Goal: Task Accomplishment & Management: Manage account settings

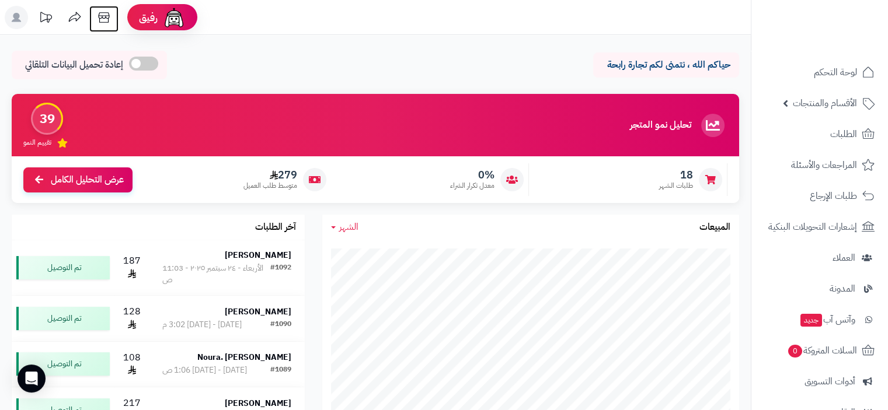
click at [106, 19] on icon at bounding box center [103, 17] width 23 height 23
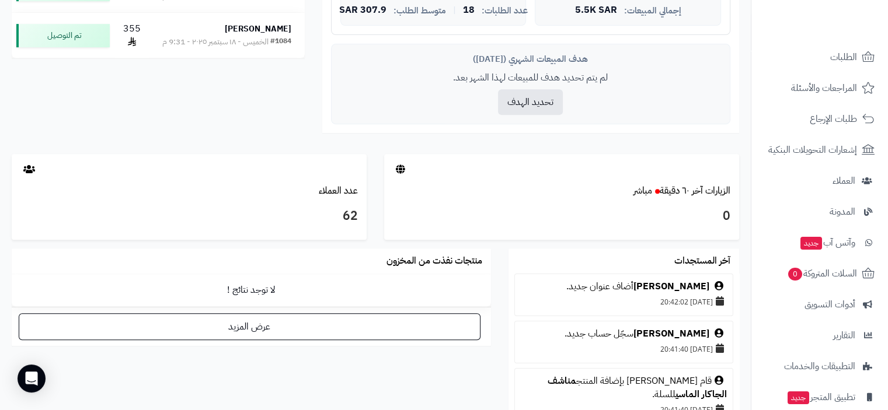
scroll to position [154, 0]
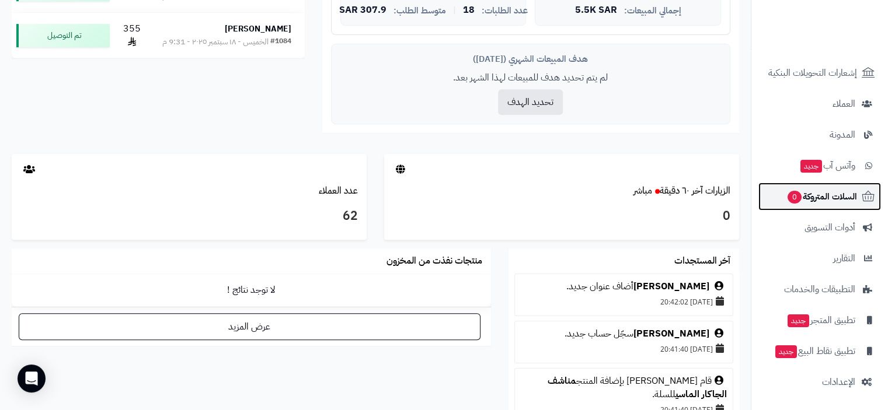
click at [829, 197] on span "السلات المتروكة 0" at bounding box center [821, 197] width 71 height 16
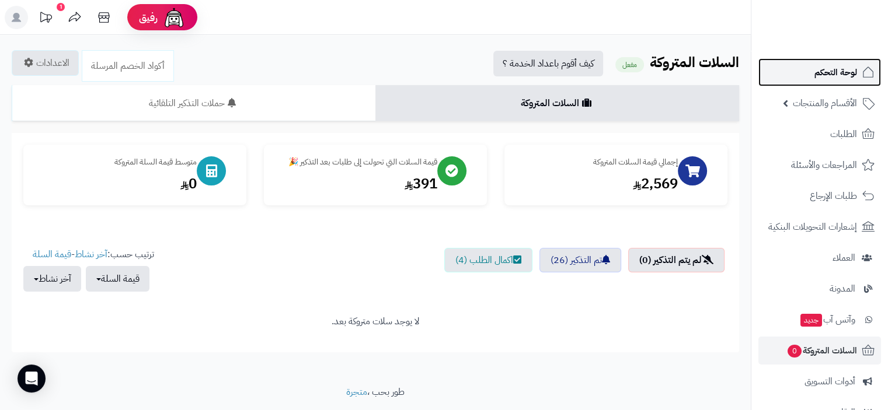
click at [842, 73] on span "لوحة التحكم" at bounding box center [835, 72] width 43 height 16
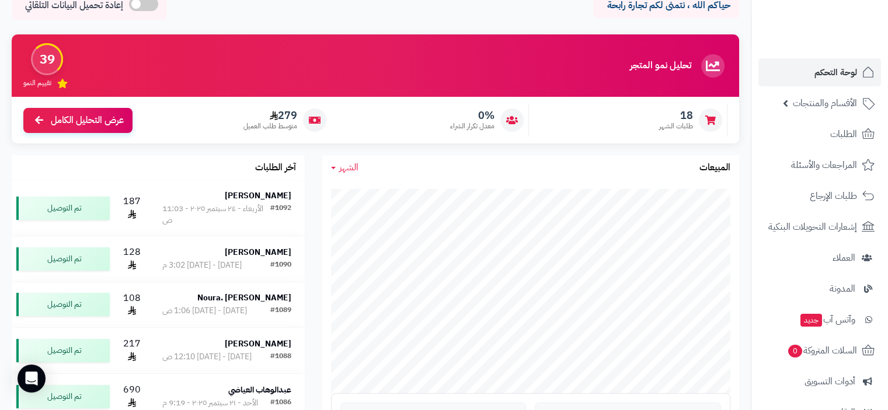
scroll to position [58, 0]
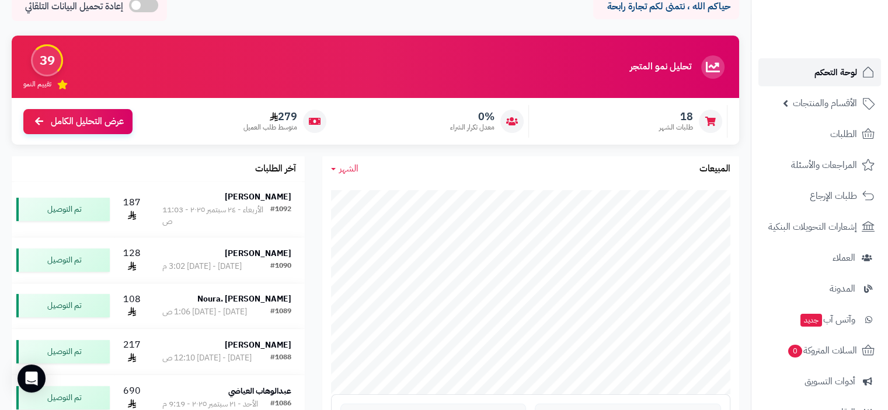
click at [832, 75] on span "لوحة التحكم" at bounding box center [835, 72] width 43 height 16
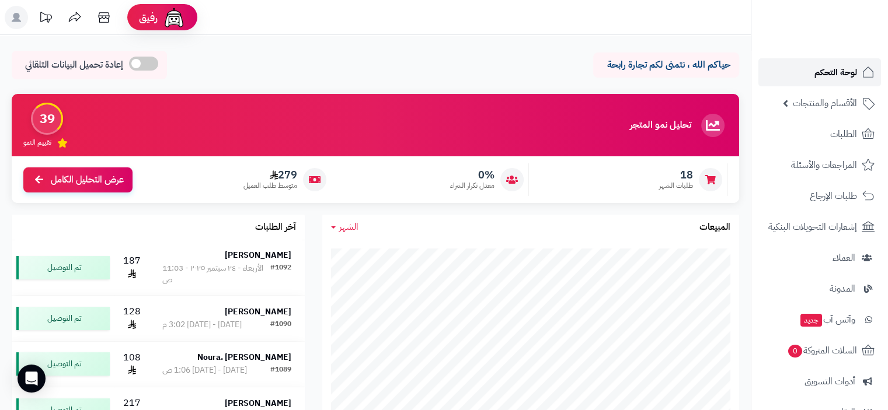
click at [844, 73] on span "لوحة التحكم" at bounding box center [835, 72] width 43 height 16
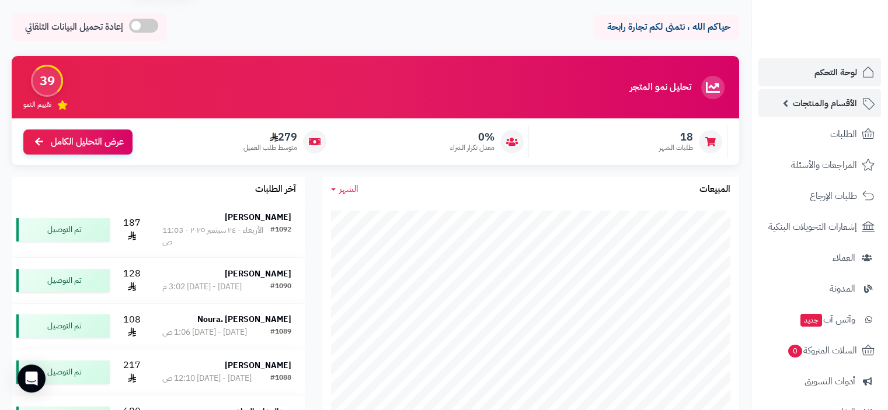
scroll to position [58, 0]
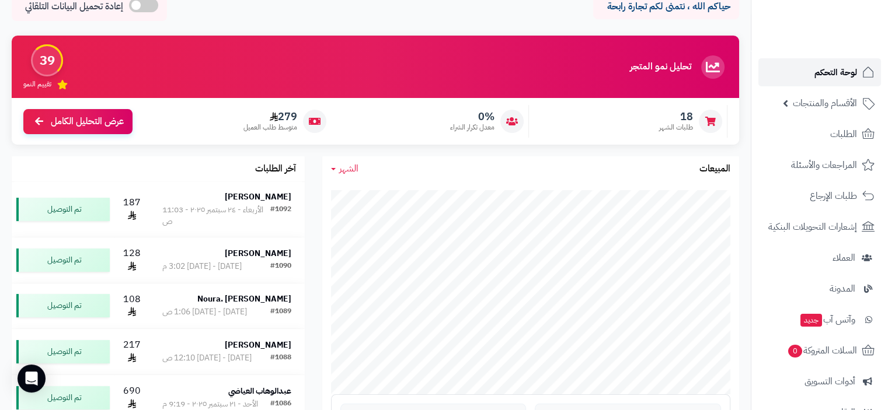
click at [824, 71] on span "لوحة التحكم" at bounding box center [835, 72] width 43 height 16
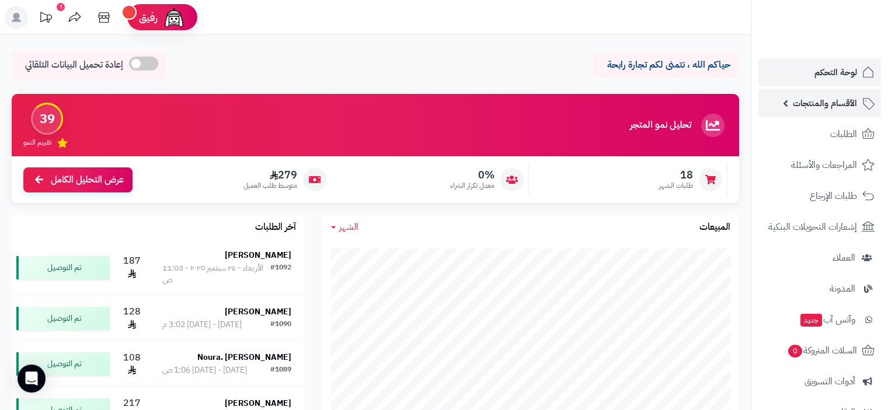
click at [834, 104] on span "الأقسام والمنتجات" at bounding box center [825, 103] width 64 height 16
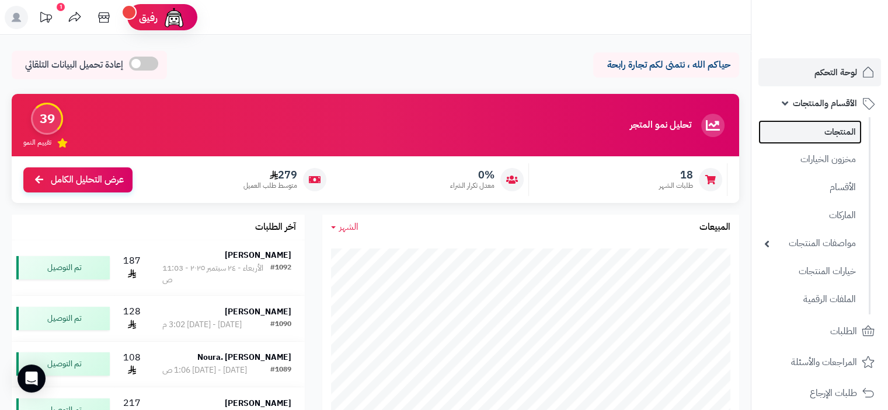
click at [844, 129] on link "المنتجات" at bounding box center [809, 132] width 103 height 24
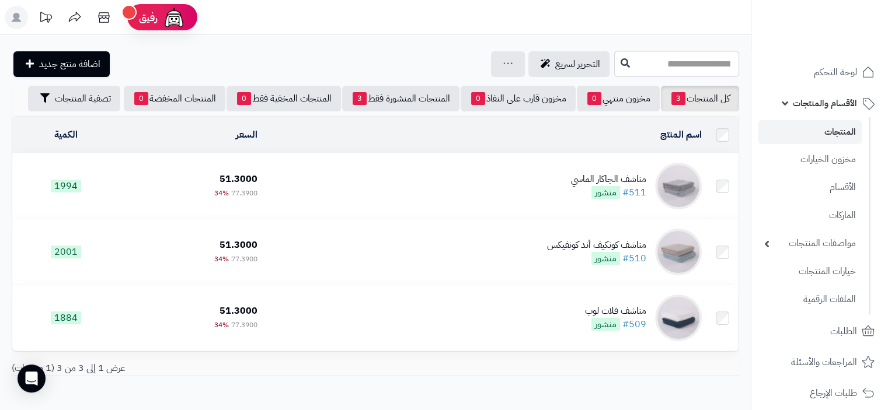
click at [630, 176] on div "مناشف الجاكار الماسي" at bounding box center [608, 179] width 75 height 13
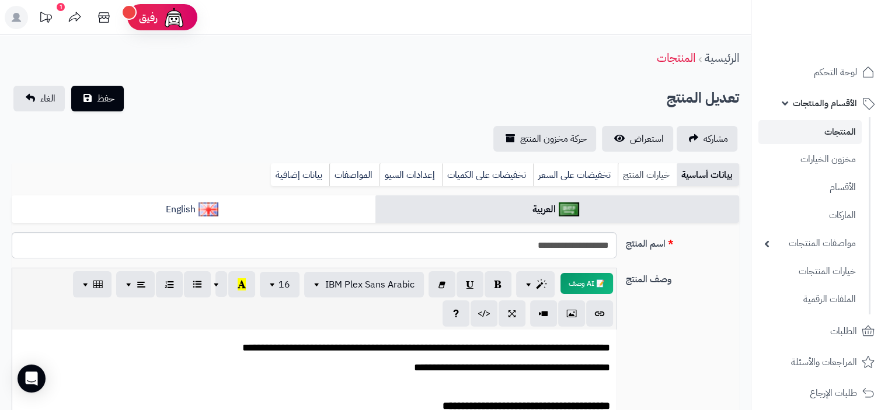
click at [643, 172] on link "خيارات المنتج" at bounding box center [647, 174] width 59 height 23
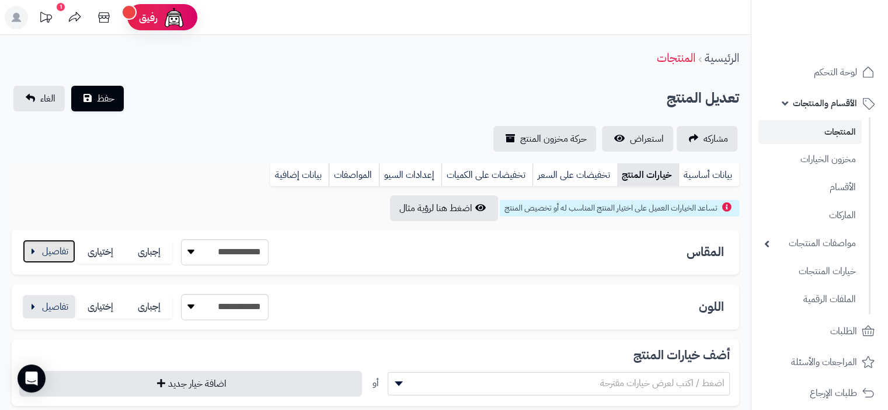
click at [37, 254] on button "button" at bounding box center [49, 251] width 53 height 23
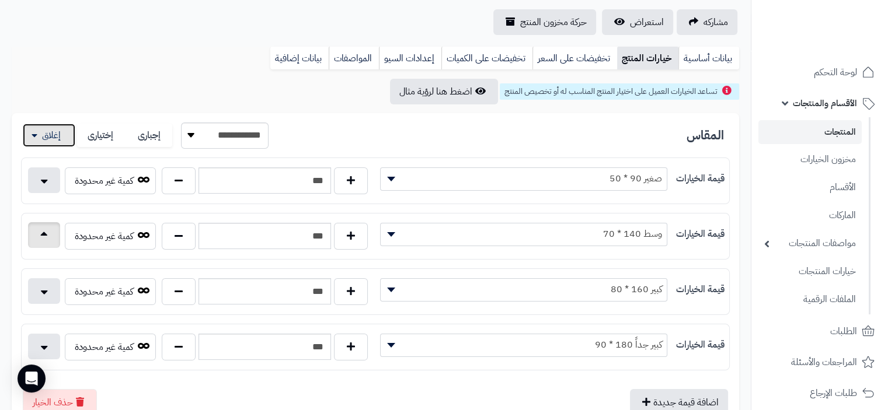
scroll to position [175, 0]
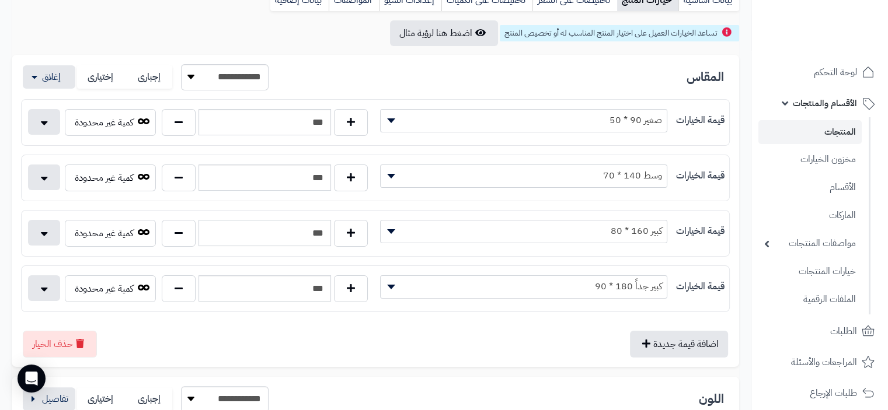
click at [324, 233] on input "***" at bounding box center [264, 233] width 132 height 26
click at [843, 130] on link "المنتجات" at bounding box center [809, 132] width 103 height 24
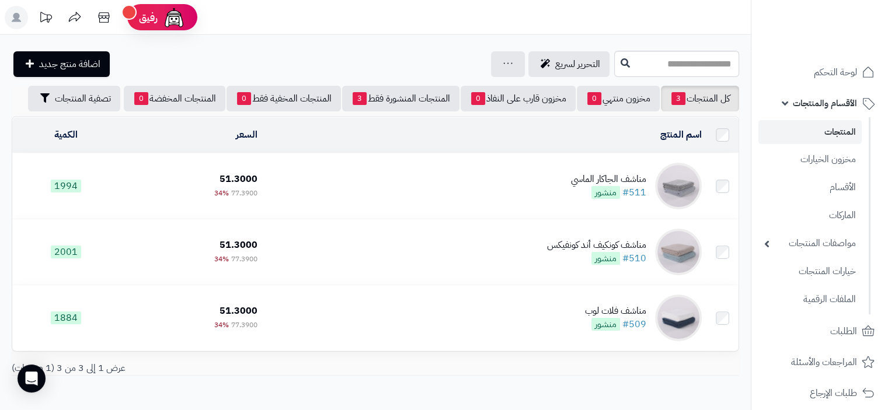
click at [597, 177] on div "مناشف الجاكار الماسي" at bounding box center [608, 179] width 75 height 13
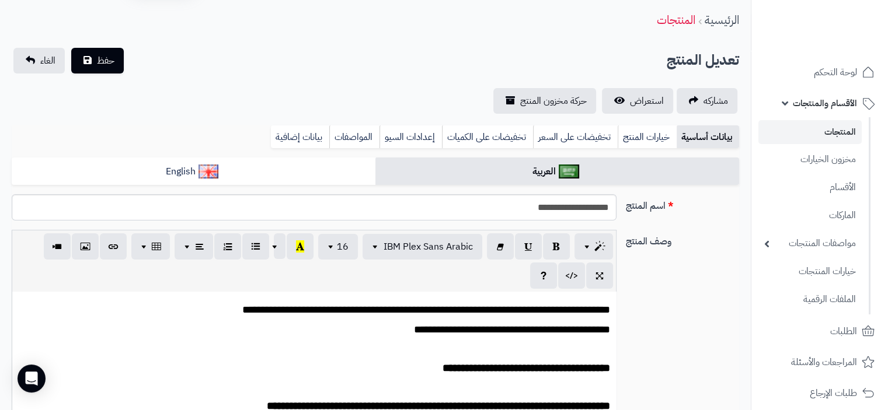
scroll to position [58, 0]
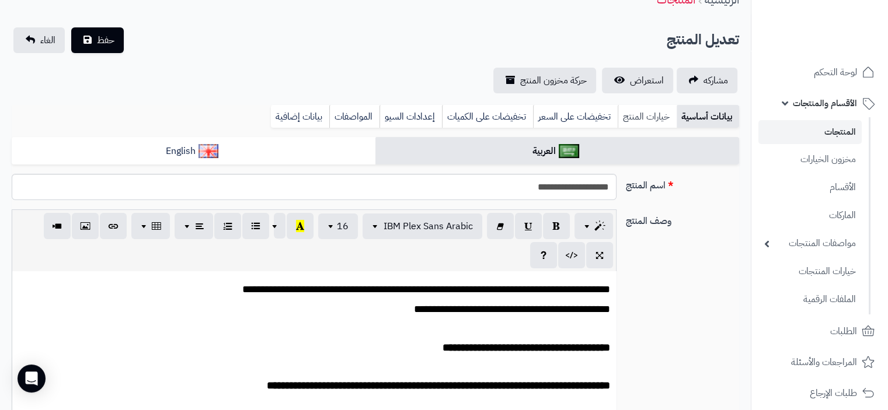
click at [651, 117] on link "خيارات المنتج" at bounding box center [647, 116] width 59 height 23
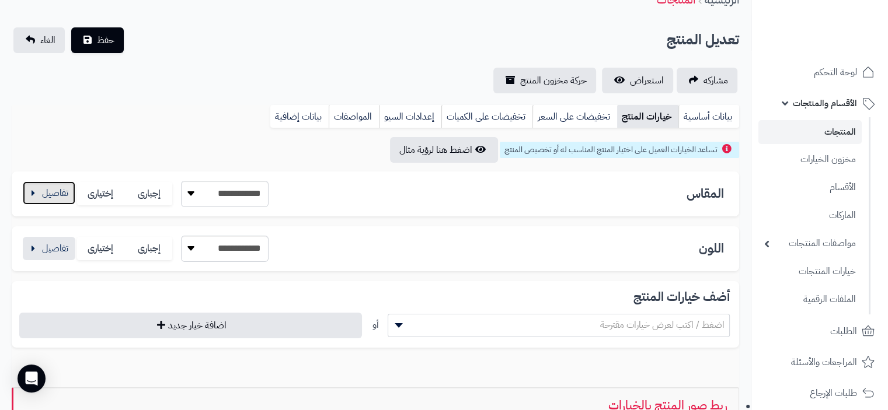
click at [42, 198] on button "button" at bounding box center [49, 193] width 53 height 23
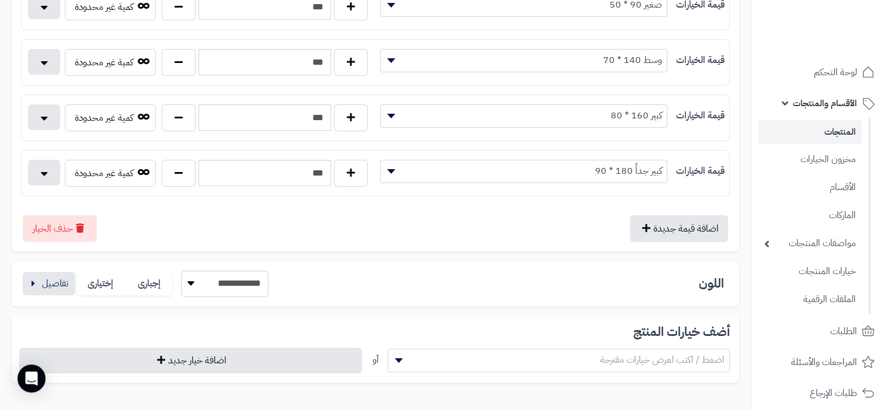
scroll to position [292, 0]
click at [58, 279] on button "button" at bounding box center [49, 281] width 53 height 23
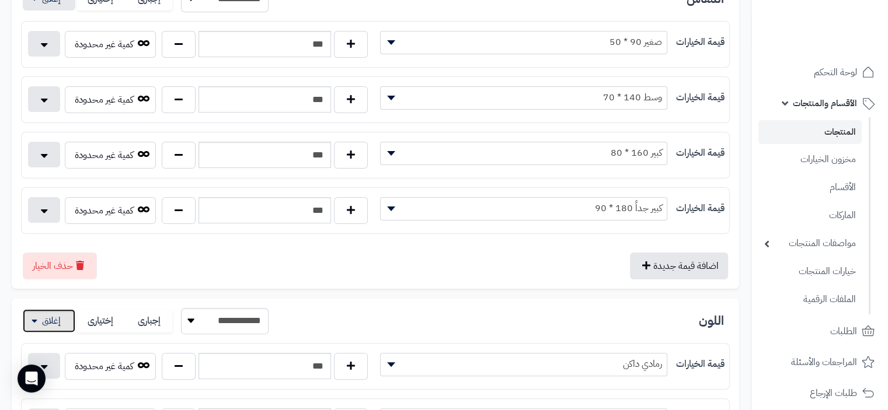
scroll to position [233, 0]
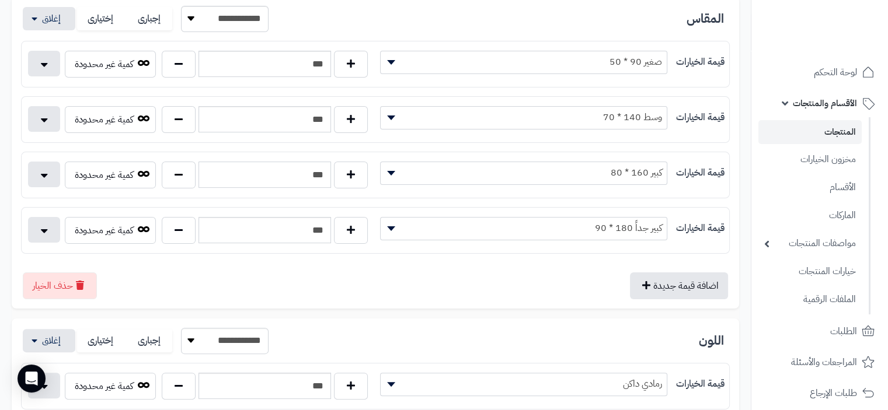
drag, startPoint x: 319, startPoint y: 172, endPoint x: 325, endPoint y: 175, distance: 7.1
click at [325, 175] on input "***" at bounding box center [264, 175] width 132 height 26
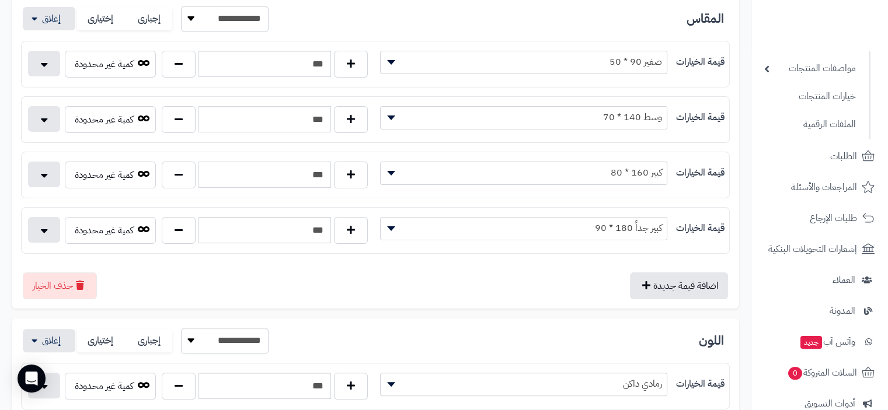
scroll to position [409, 0]
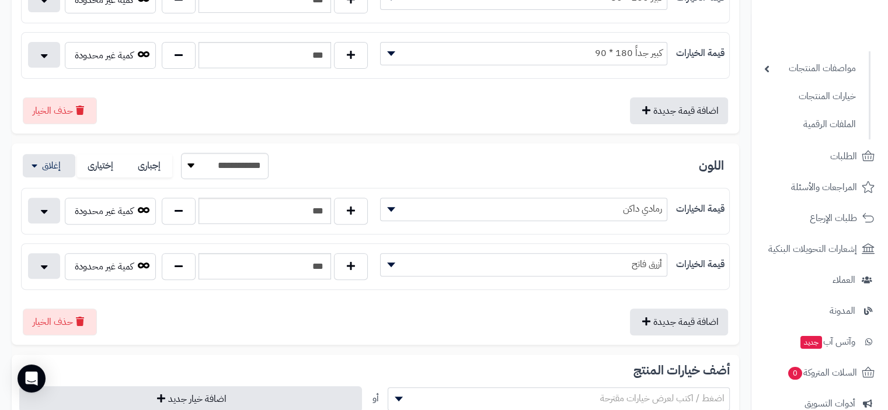
type input "***"
drag, startPoint x: 320, startPoint y: 210, endPoint x: 348, endPoint y: 214, distance: 28.3
click at [328, 213] on input "***" at bounding box center [264, 211] width 132 height 26
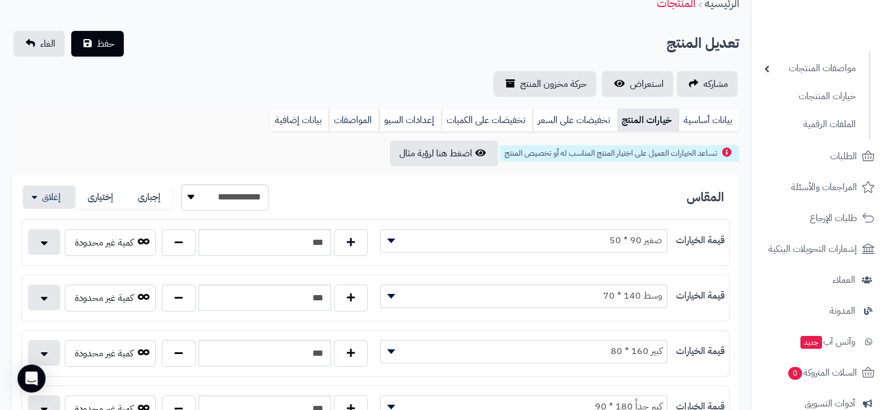
scroll to position [0, 0]
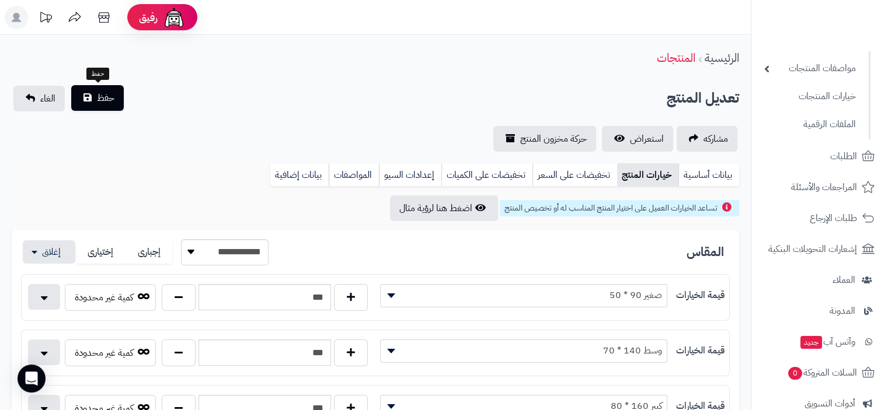
type input "***"
drag, startPoint x: 89, startPoint y: 97, endPoint x: 140, endPoint y: 125, distance: 57.7
click at [90, 97] on button "حفظ" at bounding box center [97, 99] width 53 height 26
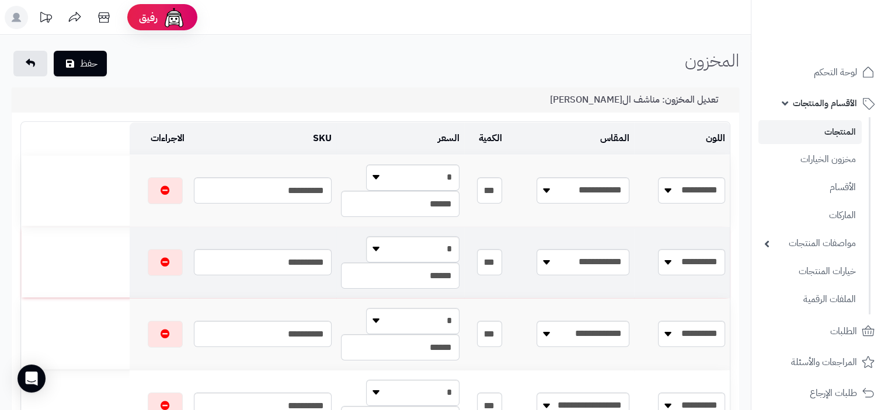
scroll to position [58, 0]
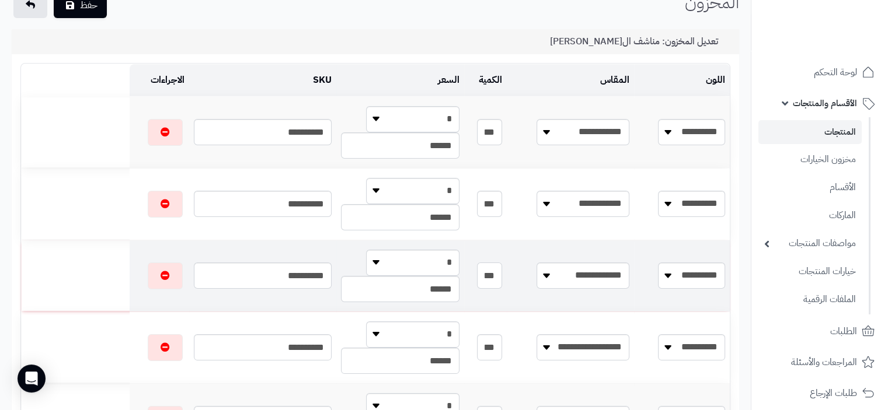
drag, startPoint x: 529, startPoint y: 277, endPoint x: 543, endPoint y: 279, distance: 14.1
click at [501, 279] on input "***" at bounding box center [489, 276] width 25 height 26
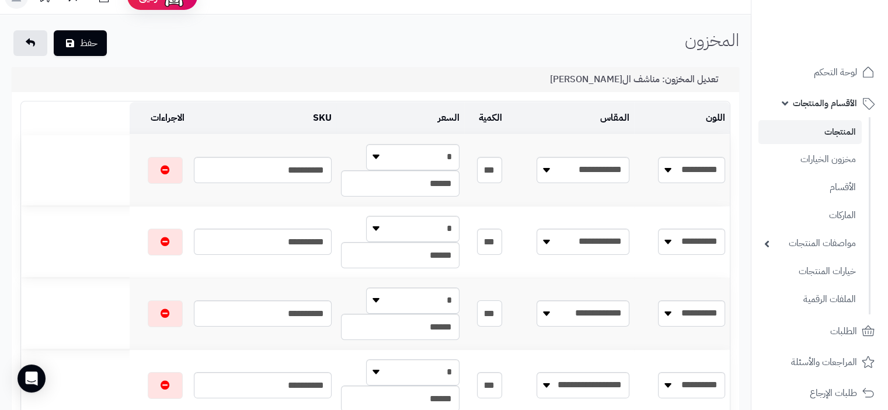
scroll to position [0, 0]
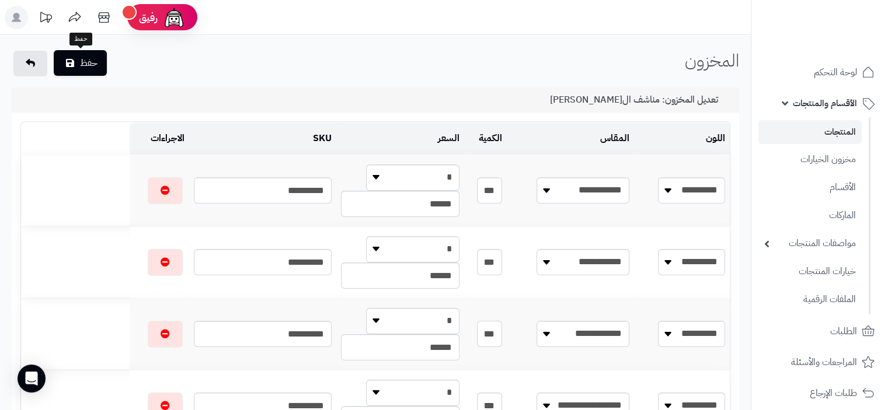
type input "***"
click at [91, 65] on button "حفظ" at bounding box center [80, 63] width 53 height 26
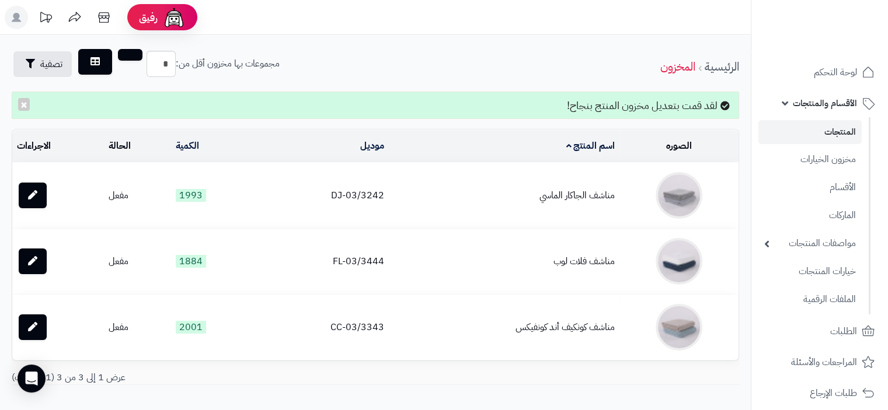
click at [836, 132] on link "المنتجات" at bounding box center [809, 132] width 103 height 24
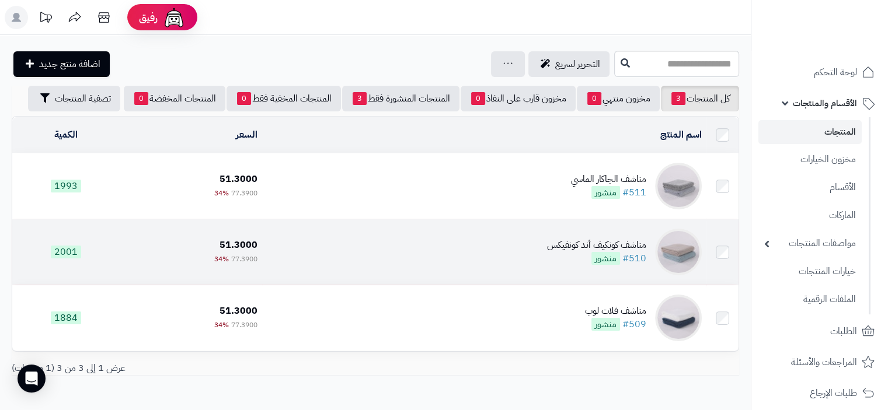
click at [578, 244] on div "مناشف كونكيف أند كونفيكس" at bounding box center [596, 245] width 99 height 13
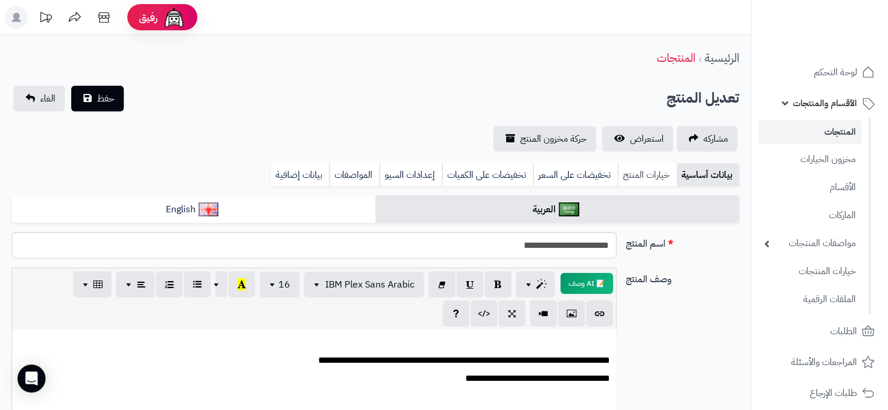
click at [644, 173] on link "خيارات المنتج" at bounding box center [647, 174] width 59 height 23
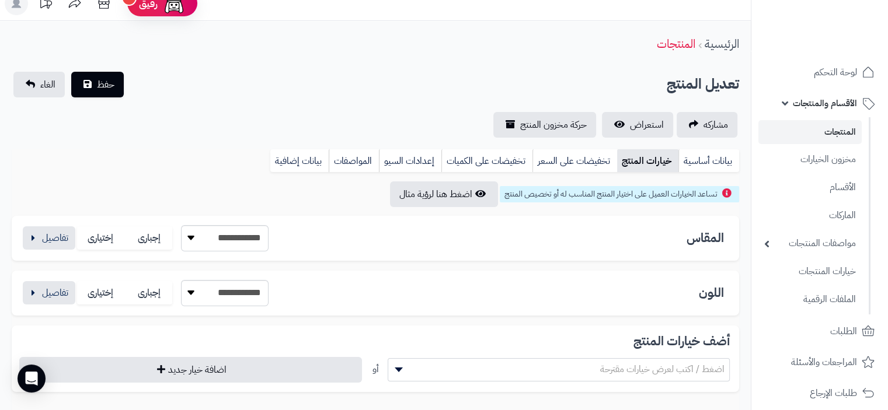
scroll to position [58, 0]
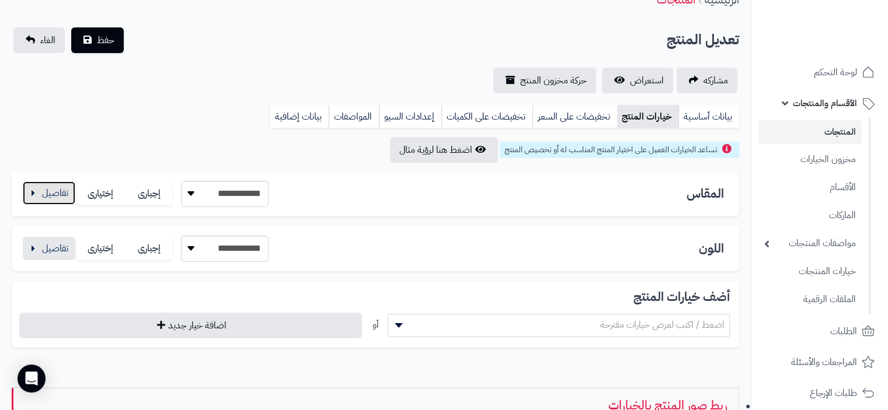
click at [44, 196] on button "button" at bounding box center [49, 193] width 53 height 23
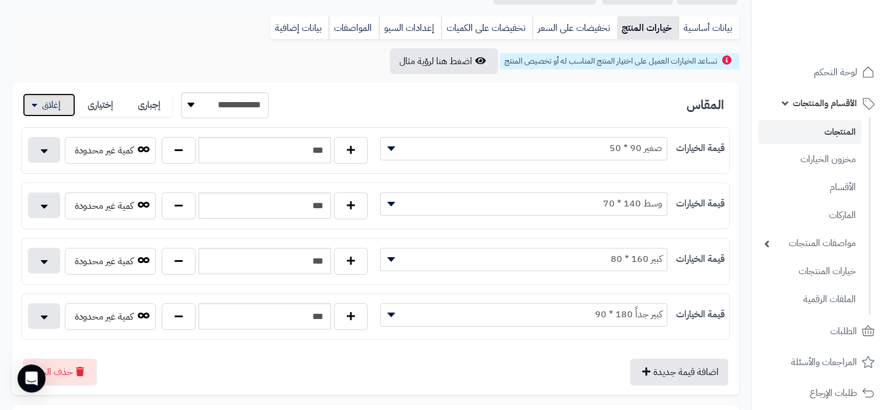
scroll to position [175, 0]
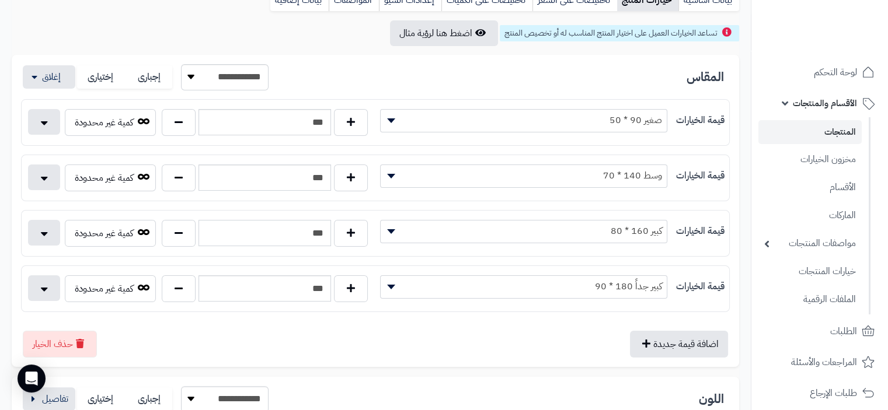
drag, startPoint x: 318, startPoint y: 233, endPoint x: 330, endPoint y: 238, distance: 12.9
click at [330, 238] on input "***" at bounding box center [264, 233] width 132 height 26
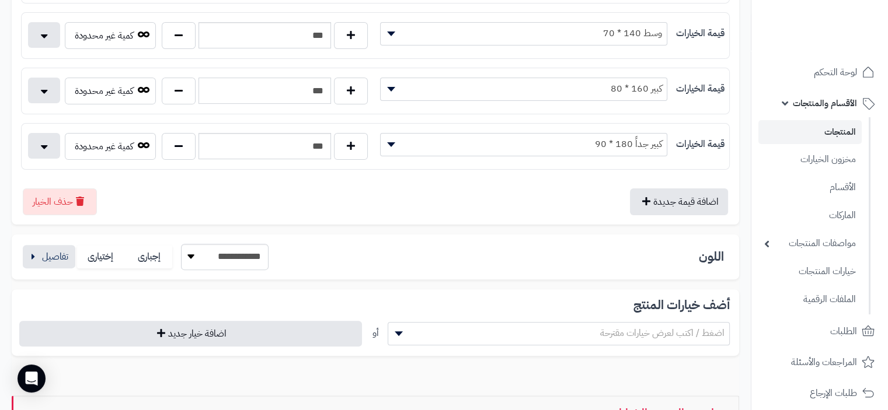
scroll to position [350, 0]
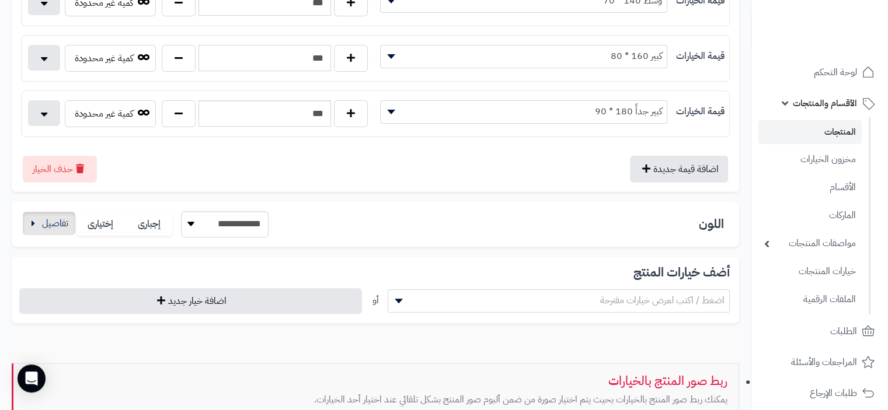
type input "***"
click at [46, 228] on button "button" at bounding box center [49, 223] width 53 height 23
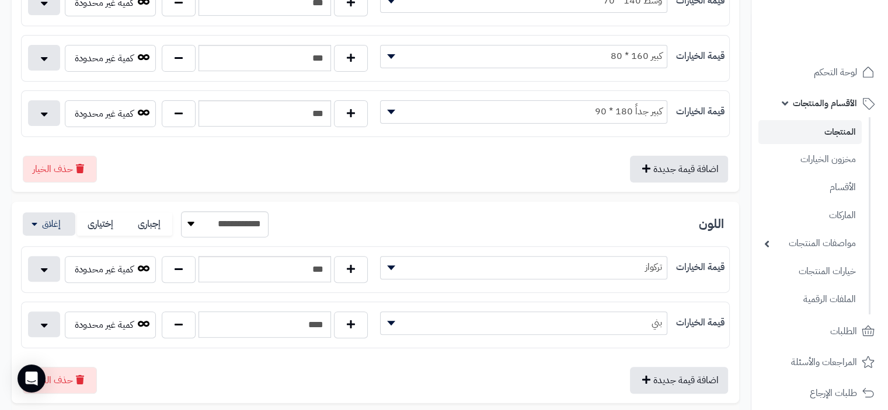
drag, startPoint x: 318, startPoint y: 324, endPoint x: 571, endPoint y: 213, distance: 276.5
click at [326, 325] on input "****" at bounding box center [264, 325] width 132 height 26
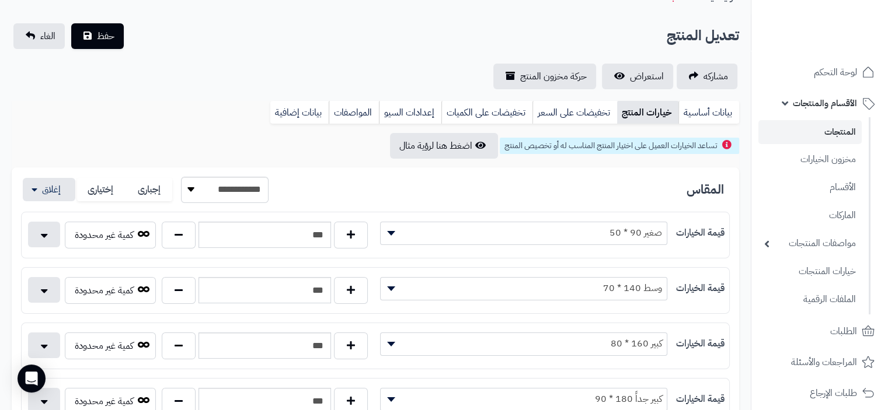
scroll to position [0, 0]
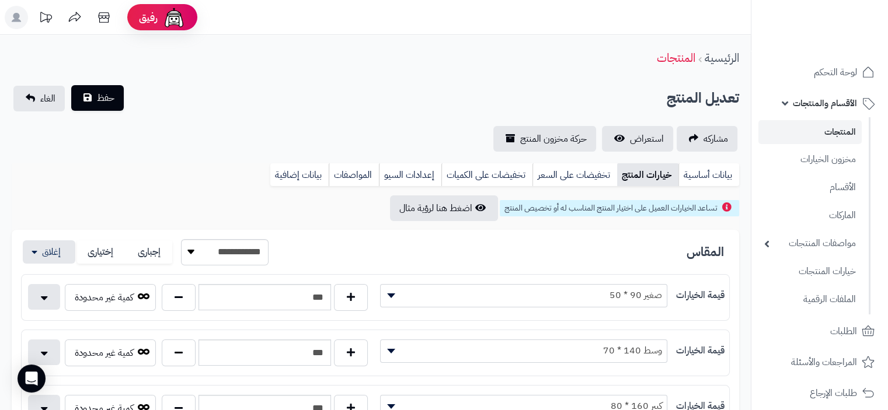
type input "****"
click at [111, 96] on span "حفظ" at bounding box center [106, 98] width 18 height 14
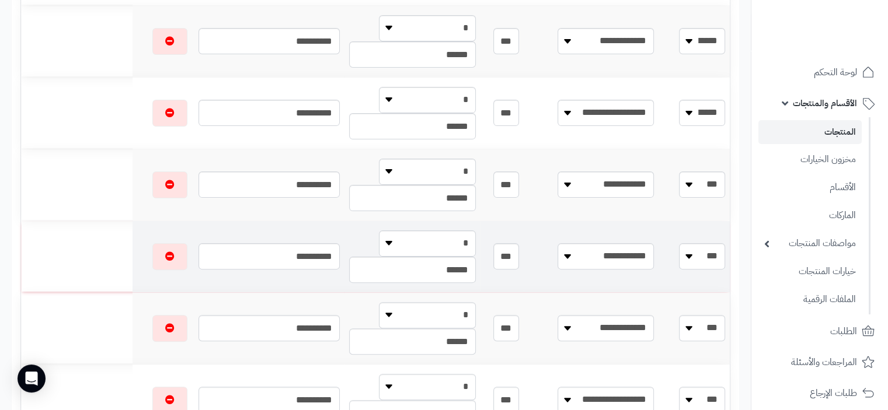
scroll to position [350, 0]
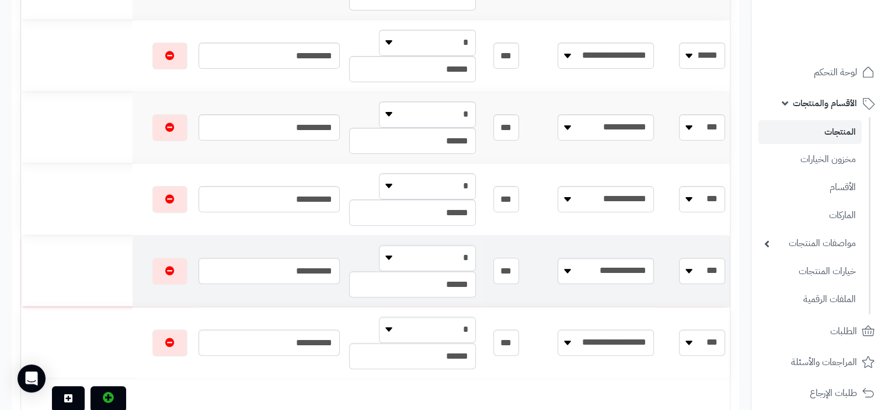
drag, startPoint x: 551, startPoint y: 274, endPoint x: 581, endPoint y: 273, distance: 29.8
click at [581, 273] on tr "**********" at bounding box center [375, 271] width 709 height 71
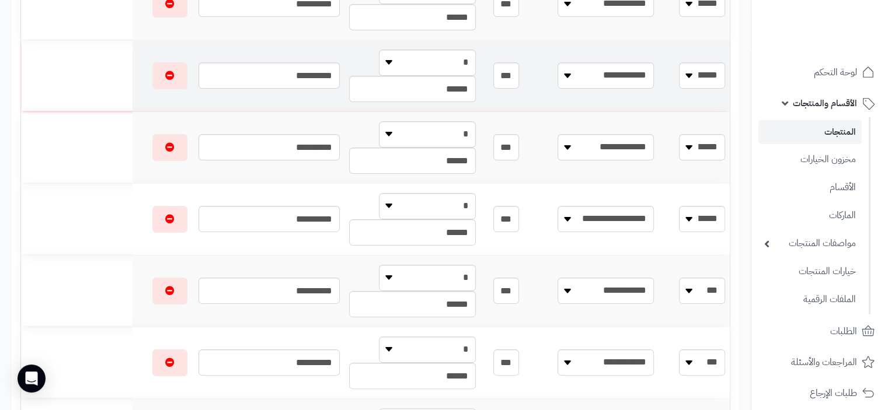
scroll to position [0, 0]
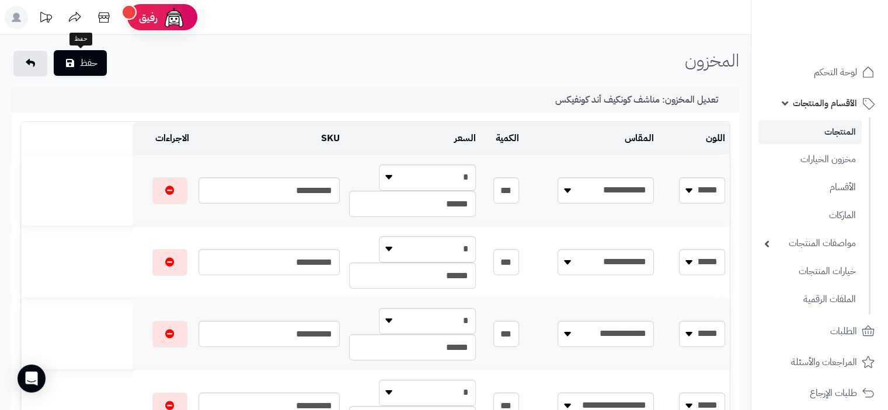
type input "***"
click at [96, 62] on button "حفظ" at bounding box center [80, 63] width 53 height 26
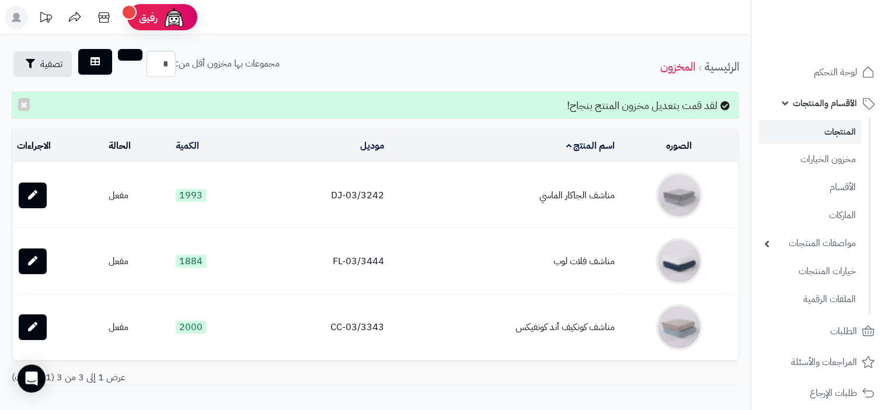
click at [839, 131] on link "المنتجات" at bounding box center [809, 132] width 103 height 24
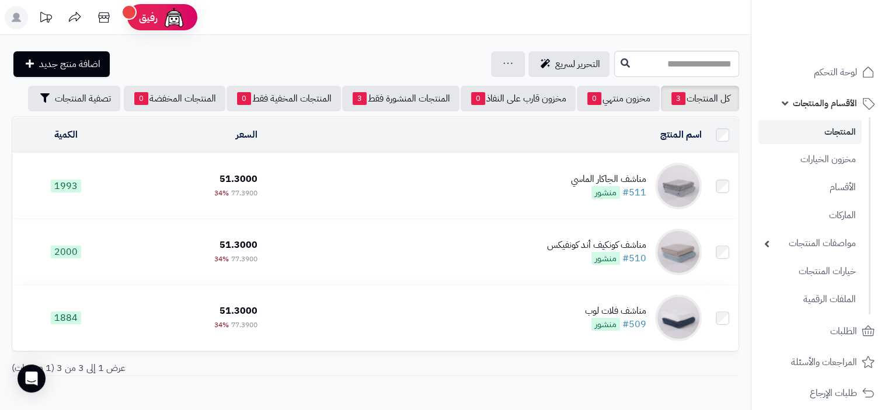
scroll to position [56, 0]
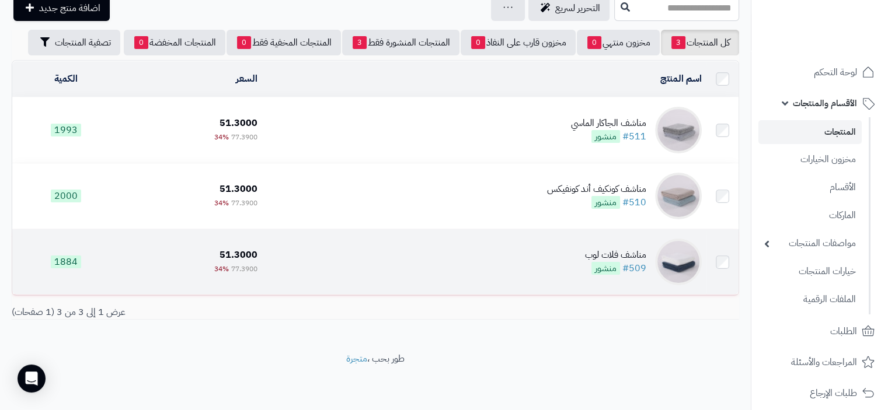
click at [616, 255] on div "مناشف فلات لوب" at bounding box center [615, 255] width 61 height 13
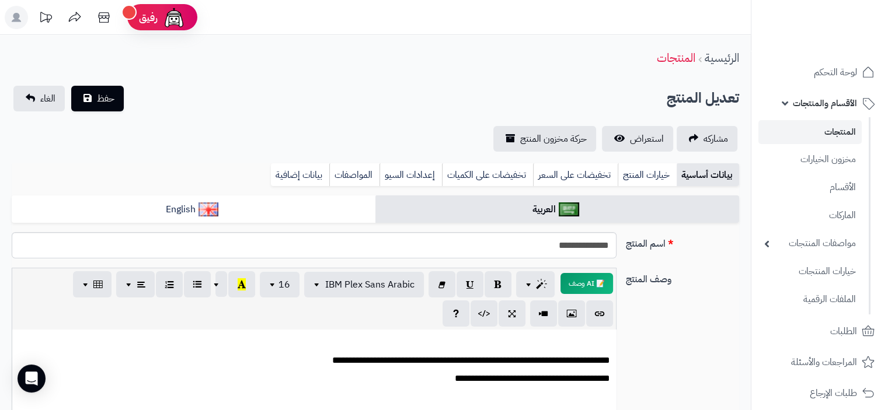
click at [838, 135] on link "المنتجات" at bounding box center [809, 132] width 103 height 24
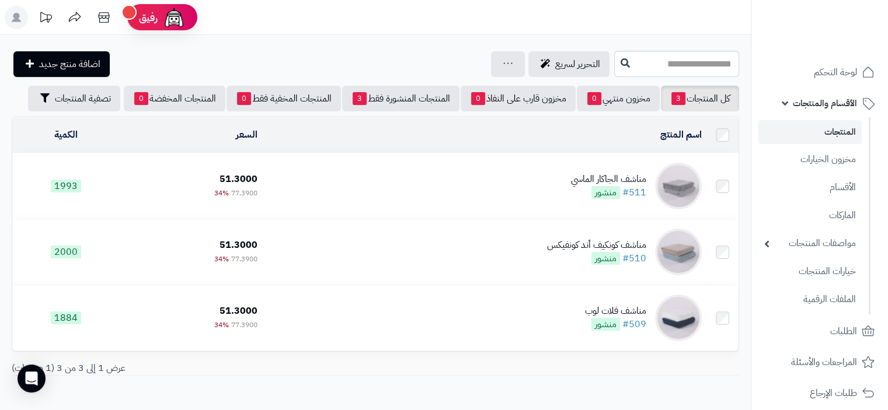
click at [843, 131] on link "المنتجات" at bounding box center [809, 132] width 103 height 24
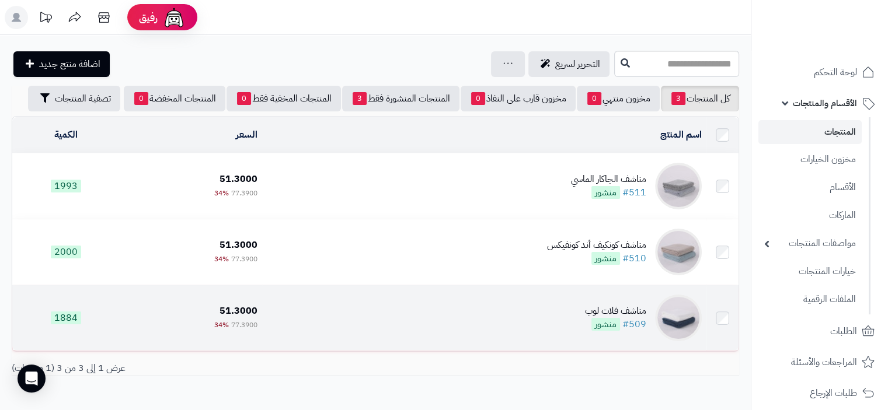
click at [623, 310] on div "مناشف فلات لوب" at bounding box center [615, 311] width 61 height 13
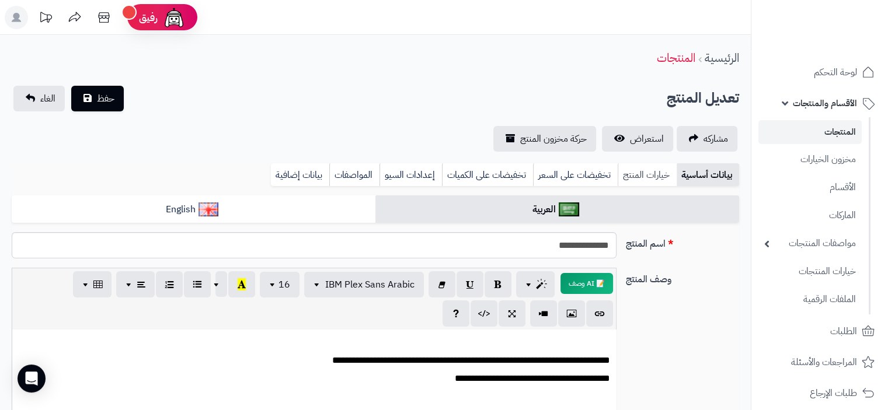
click at [658, 175] on link "خيارات المنتج" at bounding box center [647, 174] width 59 height 23
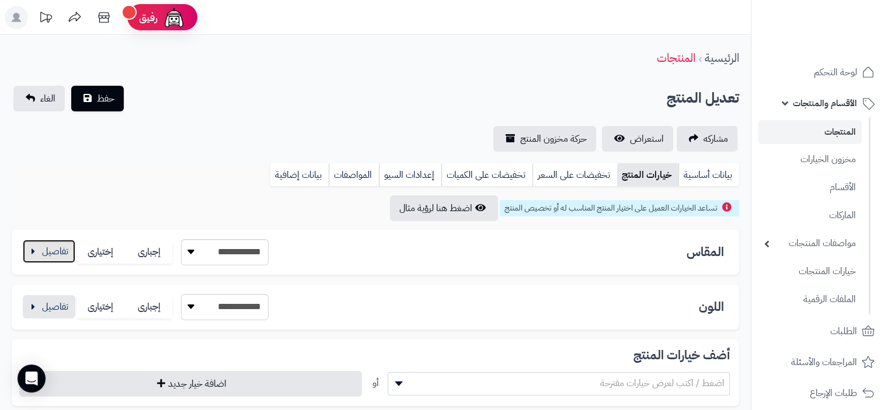
click at [30, 254] on button "button" at bounding box center [49, 251] width 53 height 23
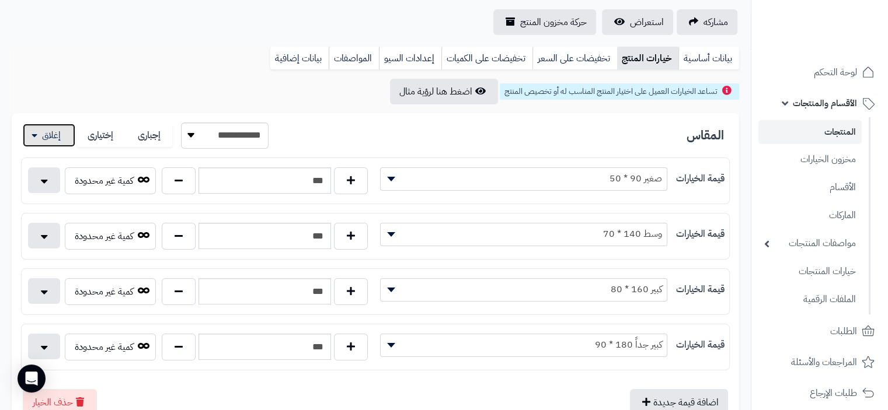
scroll to position [175, 0]
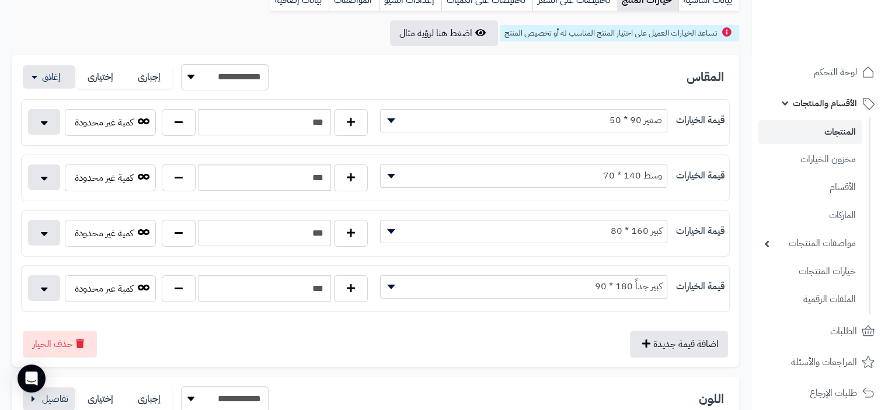
drag, startPoint x: 320, startPoint y: 233, endPoint x: 355, endPoint y: 236, distance: 34.6
click at [327, 235] on input "***" at bounding box center [264, 233] width 132 height 26
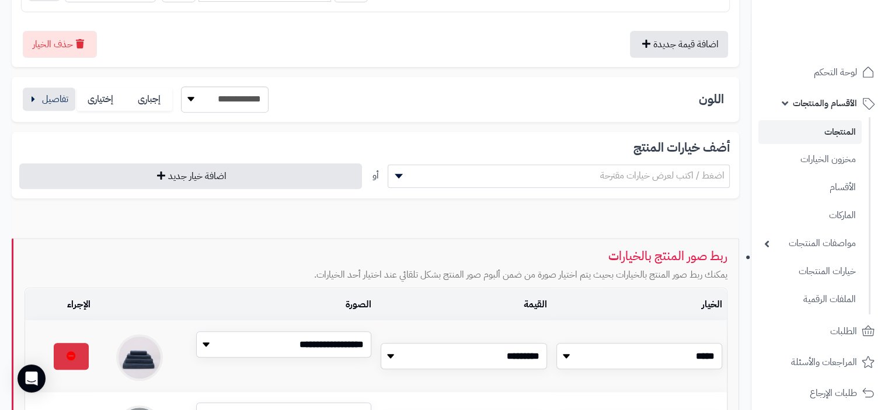
scroll to position [350, 0]
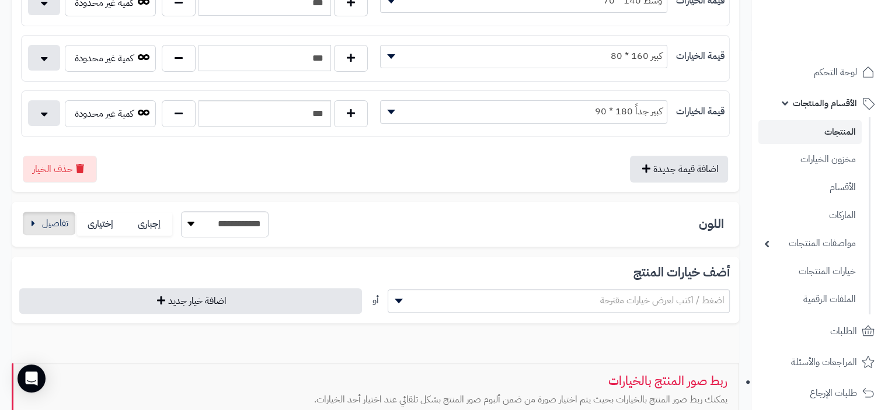
type input "***"
click at [47, 222] on button "button" at bounding box center [49, 223] width 53 height 23
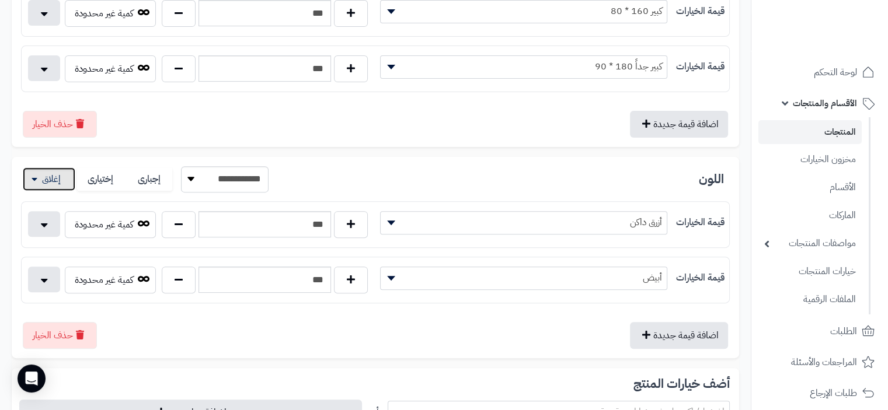
scroll to position [467, 0]
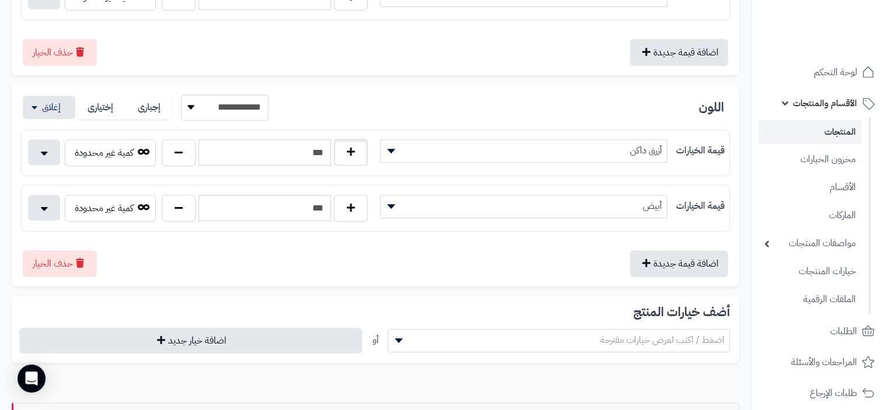
drag, startPoint x: 318, startPoint y: 149, endPoint x: 364, endPoint y: 142, distance: 47.1
click at [327, 154] on input "***" at bounding box center [264, 153] width 132 height 26
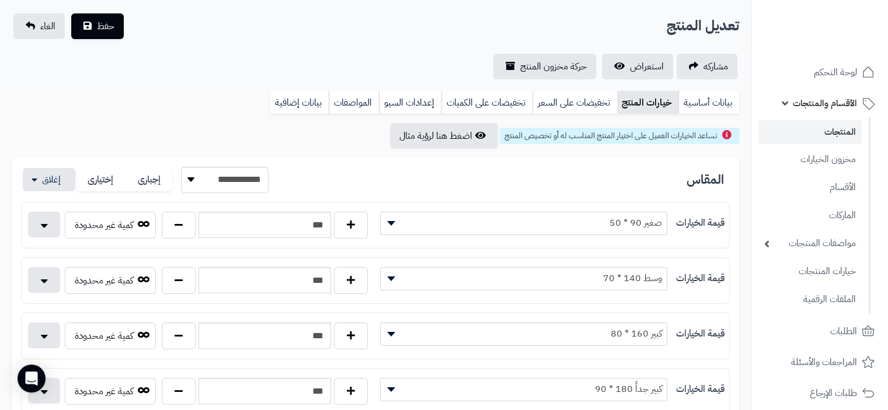
scroll to position [0, 0]
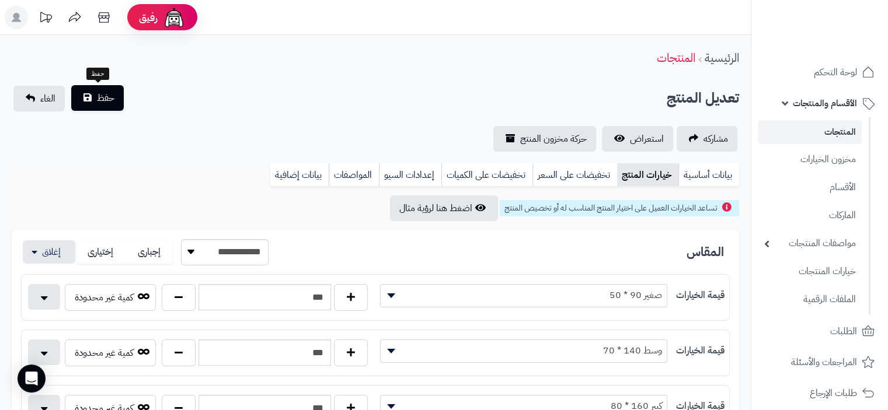
type input "***"
click at [112, 102] on span "حفظ" at bounding box center [106, 98] width 18 height 14
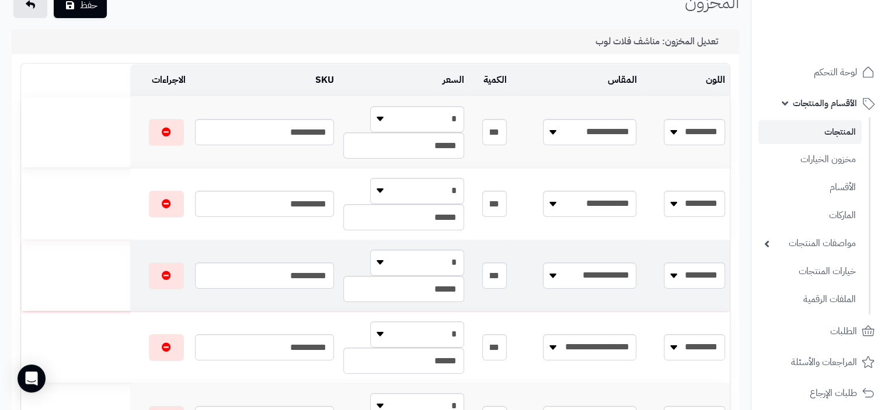
scroll to position [117, 0]
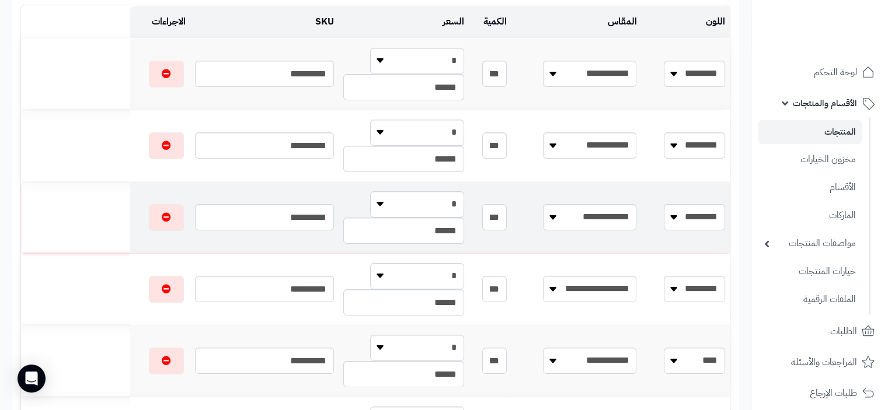
drag, startPoint x: 538, startPoint y: 220, endPoint x: 557, endPoint y: 220, distance: 19.3
click at [511, 220] on td "***" at bounding box center [490, 217] width 43 height 71
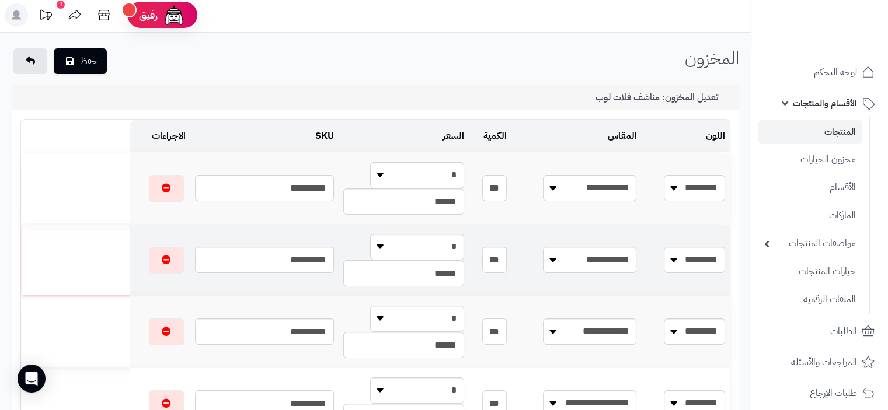
scroll to position [0, 0]
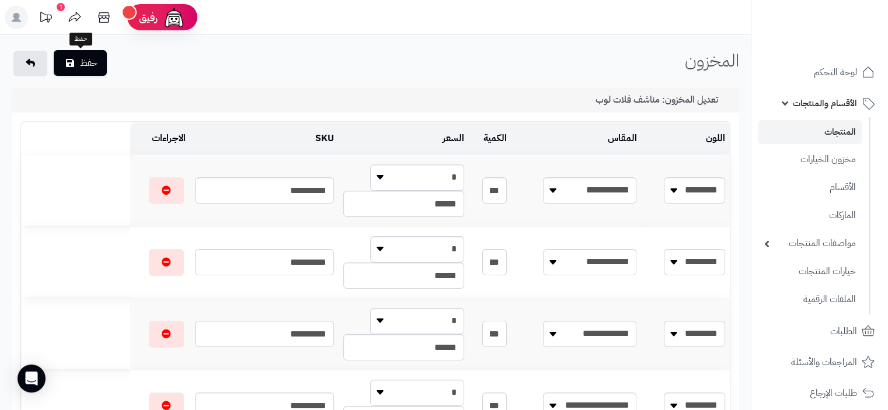
type input "***"
click at [88, 67] on button "حفظ" at bounding box center [80, 63] width 53 height 26
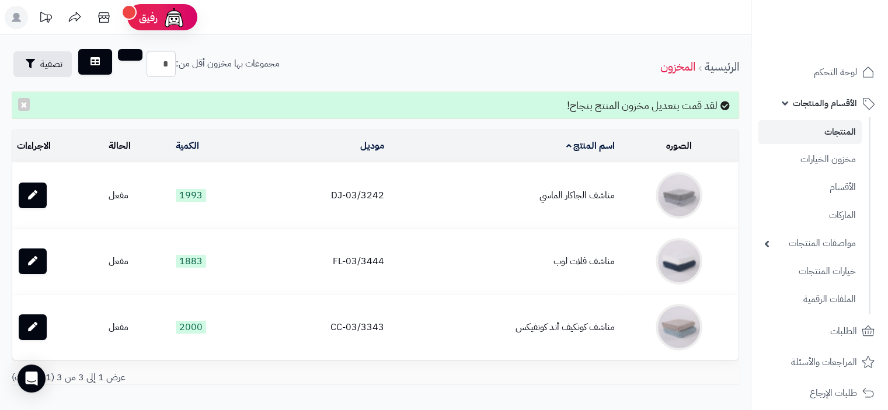
click at [841, 132] on link "المنتجات" at bounding box center [809, 132] width 103 height 24
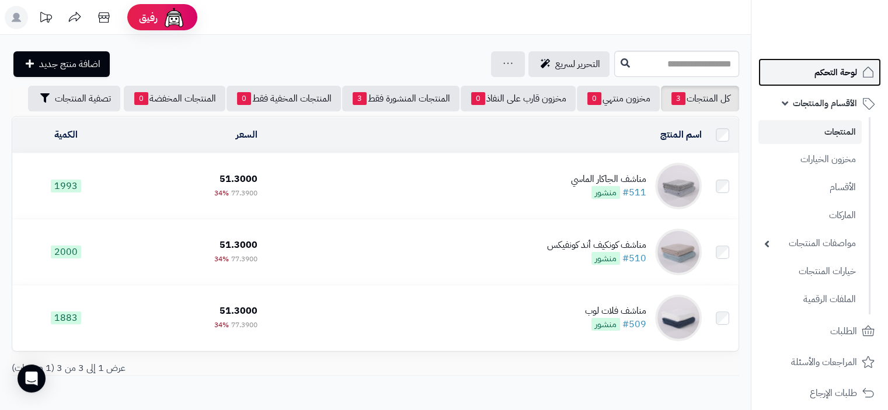
click at [838, 75] on span "لوحة التحكم" at bounding box center [835, 72] width 43 height 16
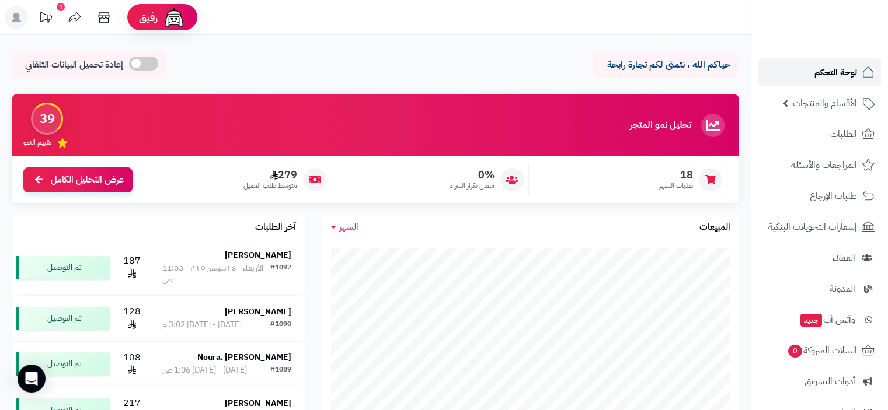
click at [843, 75] on span "لوحة التحكم" at bounding box center [835, 72] width 43 height 16
click at [841, 74] on span "لوحة التحكم" at bounding box center [835, 72] width 43 height 16
click at [834, 74] on span "لوحة التحكم" at bounding box center [835, 72] width 43 height 16
click at [835, 72] on span "لوحة التحكم" at bounding box center [835, 72] width 43 height 16
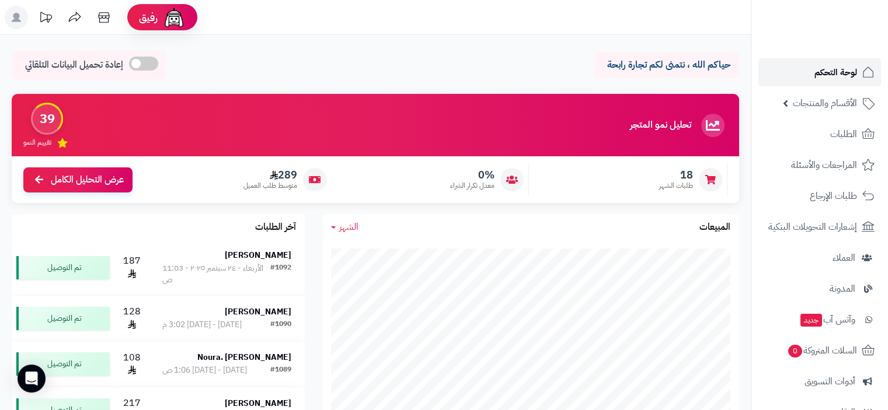
click at [843, 67] on span "لوحة التحكم" at bounding box center [835, 72] width 43 height 16
click at [822, 75] on span "لوحة التحكم" at bounding box center [835, 72] width 43 height 16
click at [838, 71] on span "لوحة التحكم" at bounding box center [835, 72] width 43 height 16
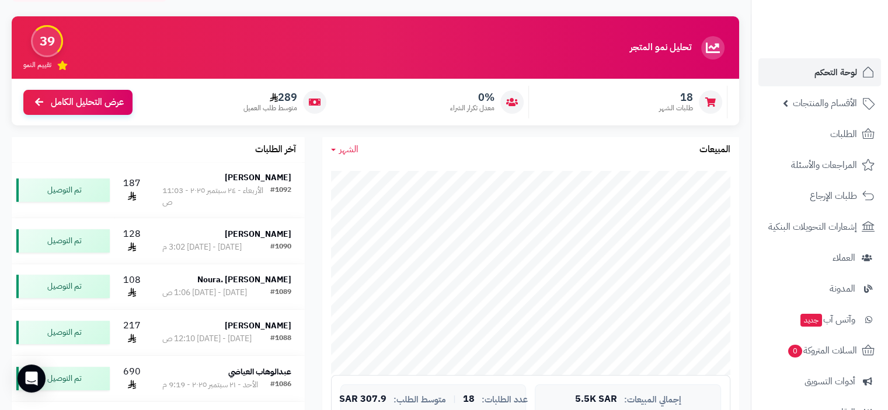
scroll to position [175, 0]
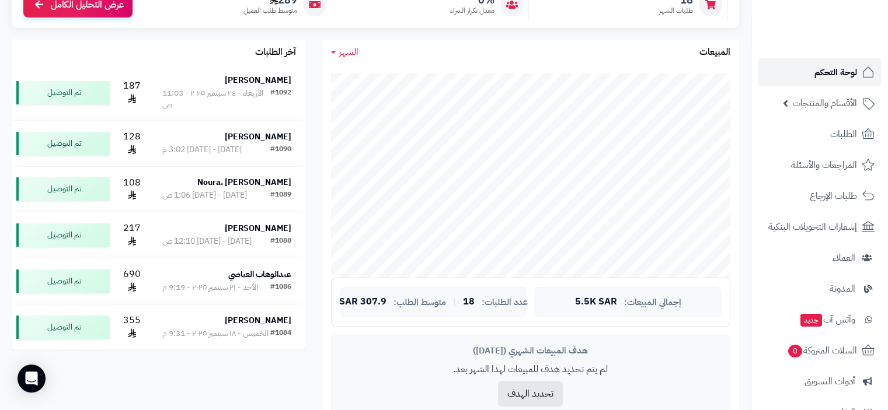
click at [834, 70] on span "لوحة التحكم" at bounding box center [835, 72] width 43 height 16
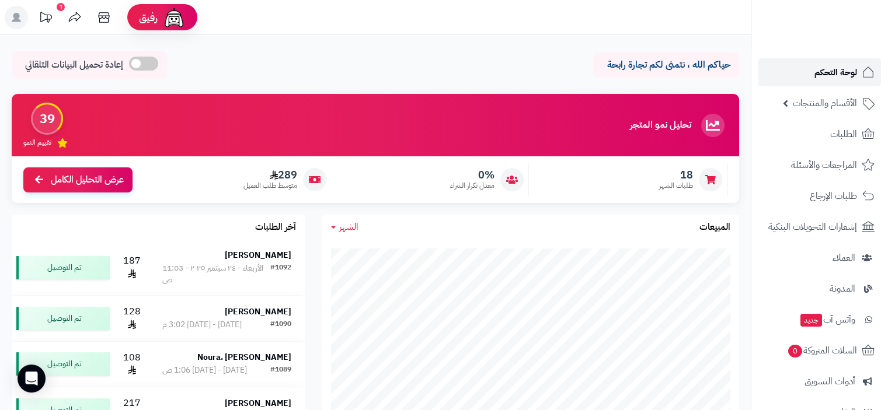
click at [823, 68] on span "لوحة التحكم" at bounding box center [835, 72] width 43 height 16
